Goal: Find specific page/section

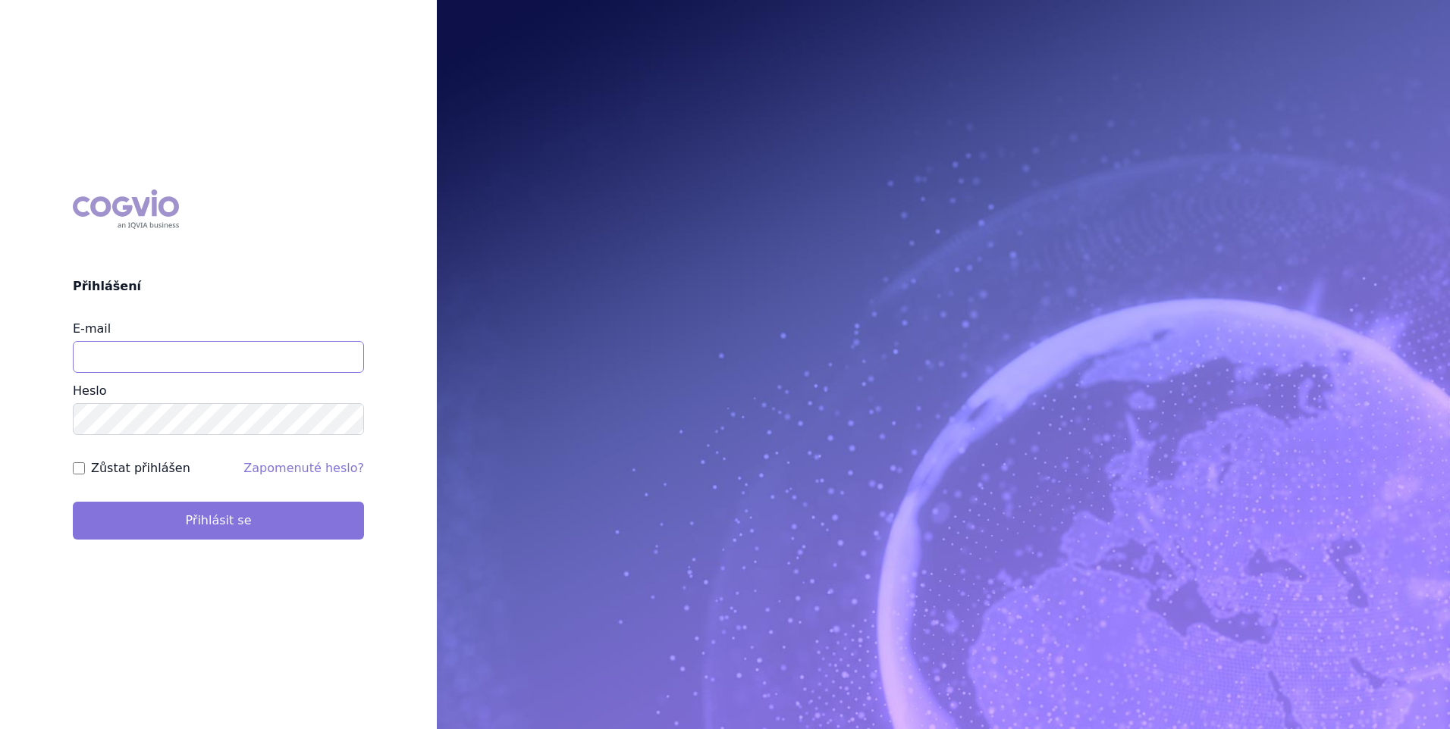
type input "zuzana_zikmundova@accord-healthcare.com"
click at [289, 532] on button "Přihlásit se" at bounding box center [218, 521] width 291 height 38
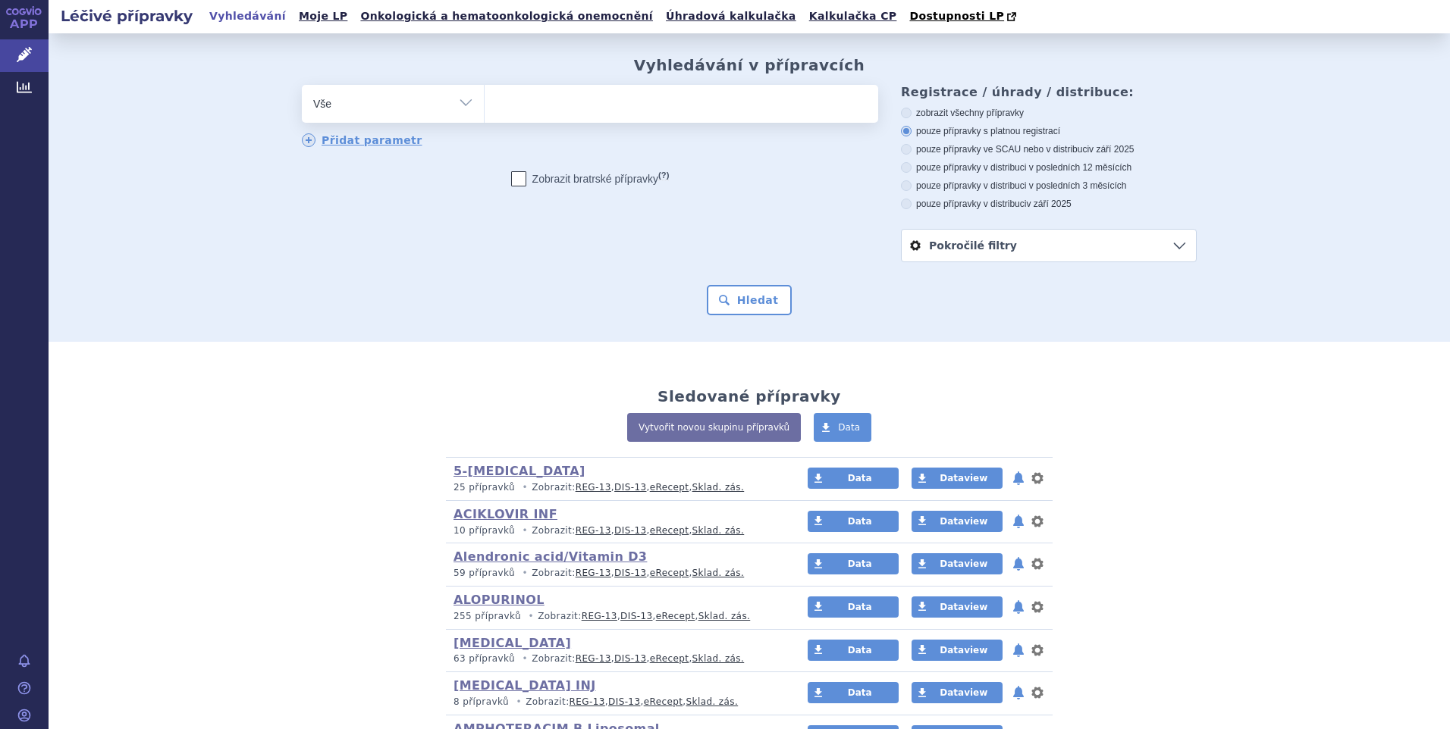
click at [458, 103] on select "Vše Přípravek/SUKL kód MAH VPOIS ATC/Aktivní látka Léková forma Síla" at bounding box center [393, 102] width 182 height 34
select select "filter-atc-group"
click at [302, 86] on select "Vše Přípravek/SUKL kód MAH VPOIS ATC/Aktivní látka Léková forma Síla" at bounding box center [393, 102] width 182 height 34
click at [549, 114] on ul at bounding box center [680, 101] width 393 height 32
click at [484, 114] on select at bounding box center [484, 103] width 1 height 38
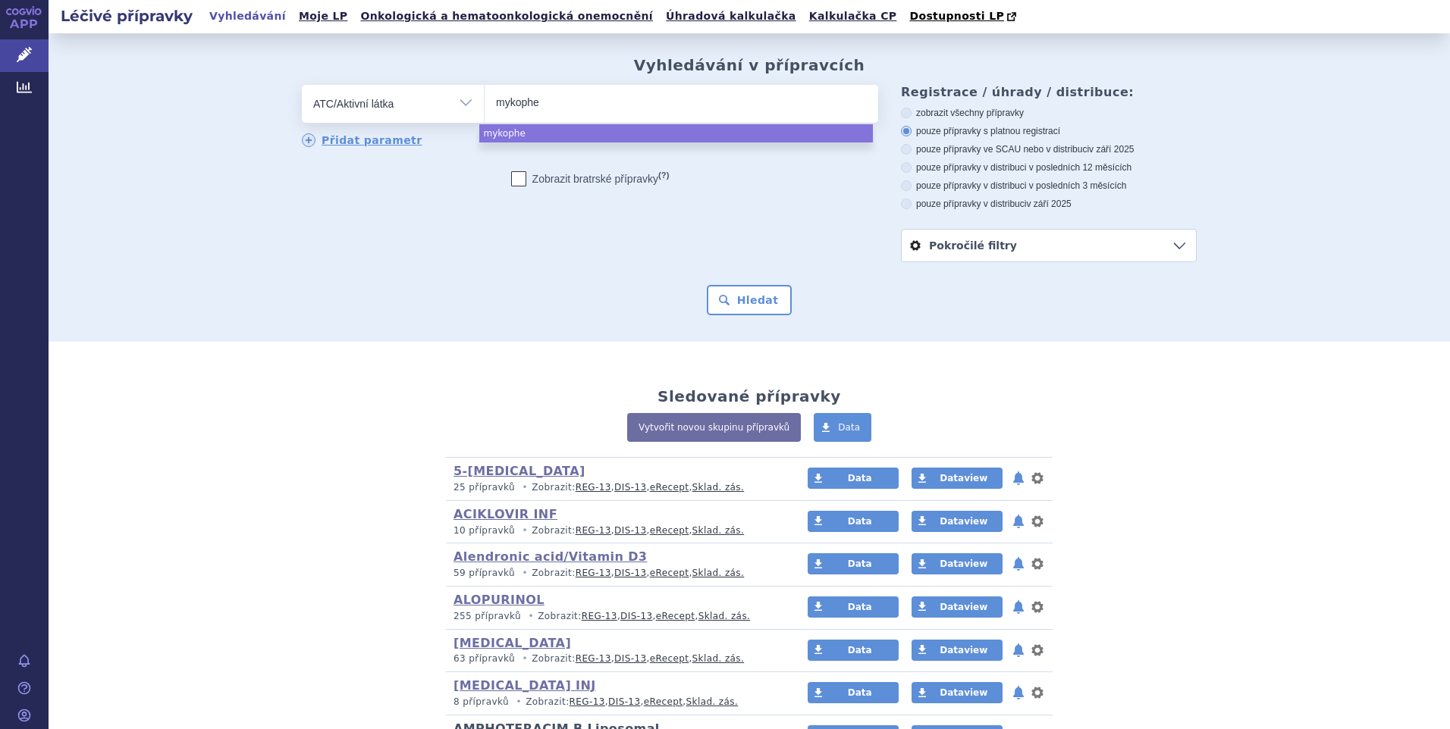
type input "mykophe"
click at [556, 113] on ul "mykophe" at bounding box center [680, 101] width 393 height 32
click at [484, 113] on select "mykophe" at bounding box center [484, 103] width 1 height 38
select select "mykophe"
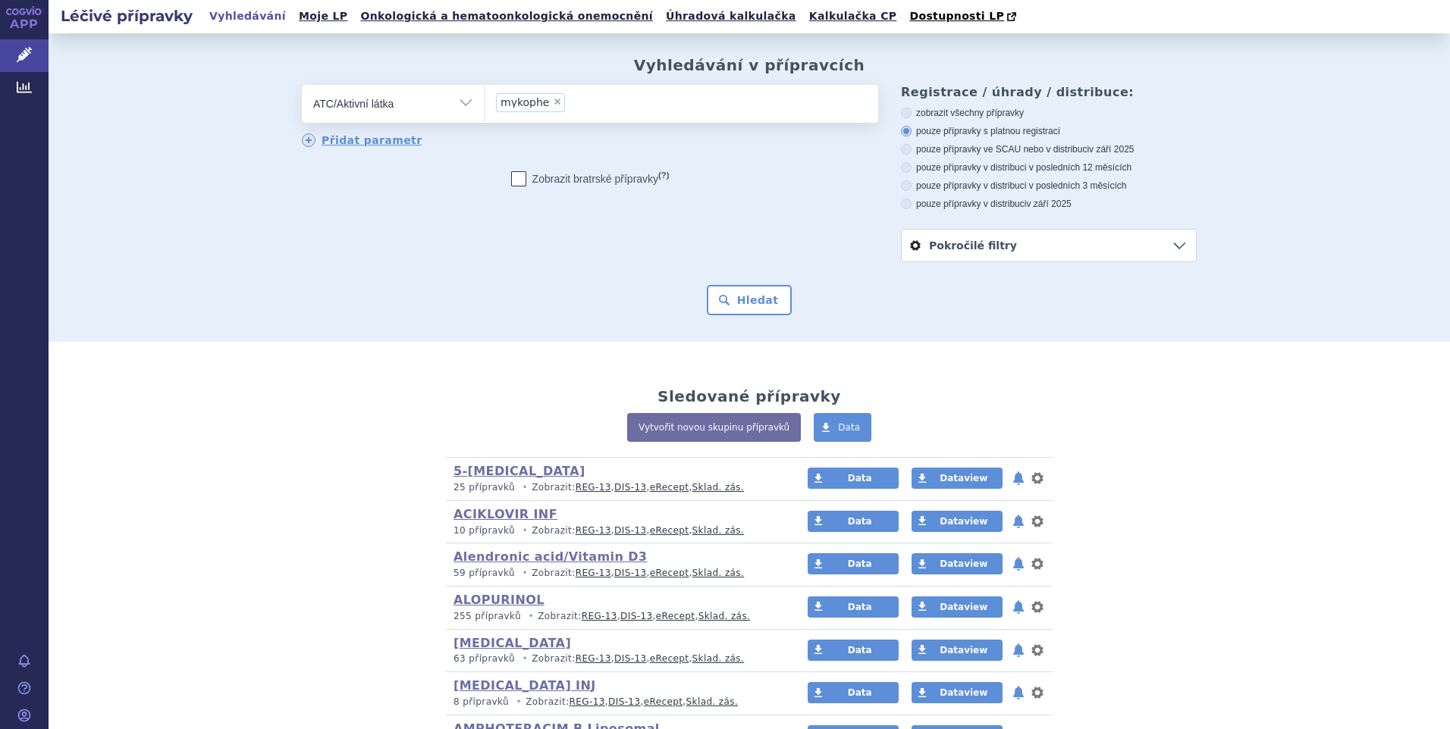
select select
type input "mykophe"
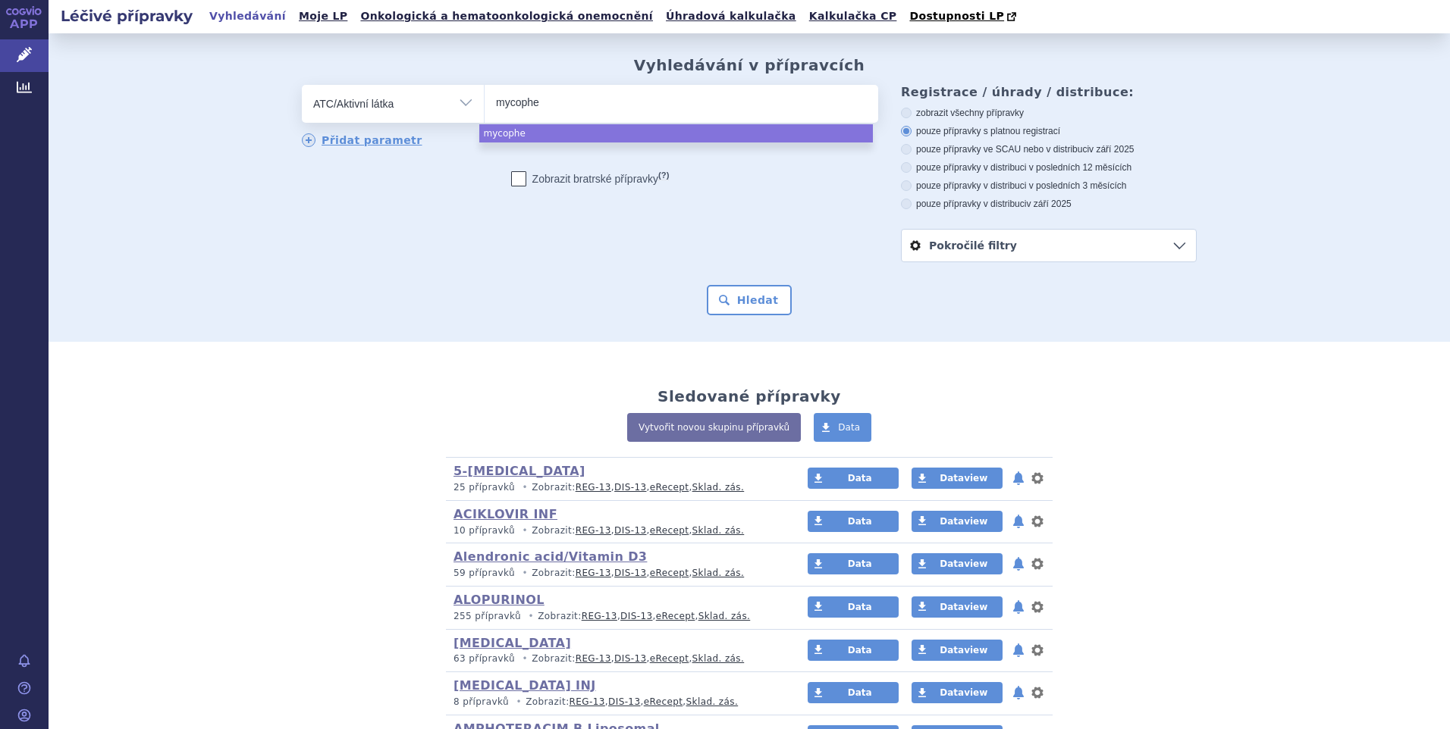
type input "mycophe"
click at [901, 204] on icon at bounding box center [906, 204] width 11 height 11
click at [902, 204] on input "pouze přípravky v distribuci v září 2025" at bounding box center [907, 206] width 10 height 10
radio input "true"
select select "mycophe"
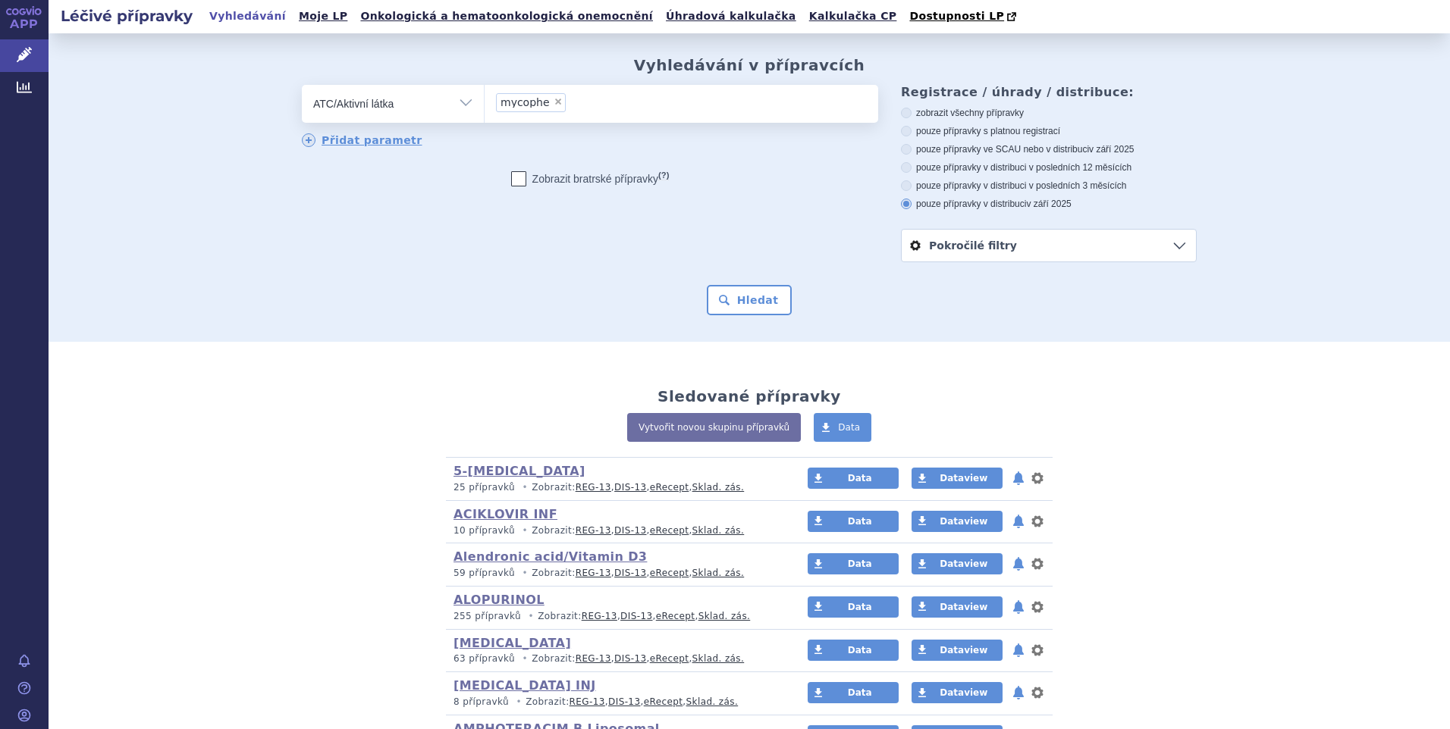
click at [553, 102] on span "×" at bounding box center [557, 101] width 9 height 9
click at [484, 102] on select "mycophe" at bounding box center [484, 103] width 1 height 38
select select
click at [453, 103] on select "Vše Přípravek/SUKL kód MAH VPOIS ATC/Aktivní látka Léková forma Síla" at bounding box center [393, 102] width 182 height 34
click at [302, 86] on select "Vše Přípravek/SUKL kód MAH VPOIS ATC/Aktivní látka Léková forma Síla" at bounding box center [393, 102] width 182 height 34
